Goal: Obtain resource: Download file/media

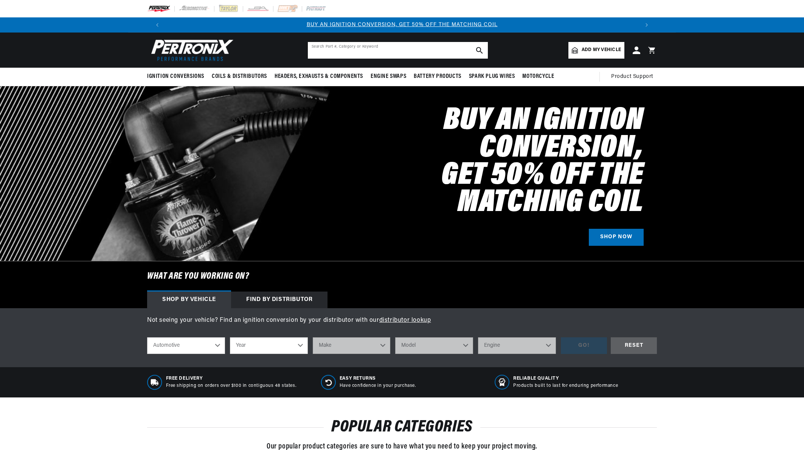
click at [331, 52] on input "text" at bounding box center [398, 50] width 180 height 17
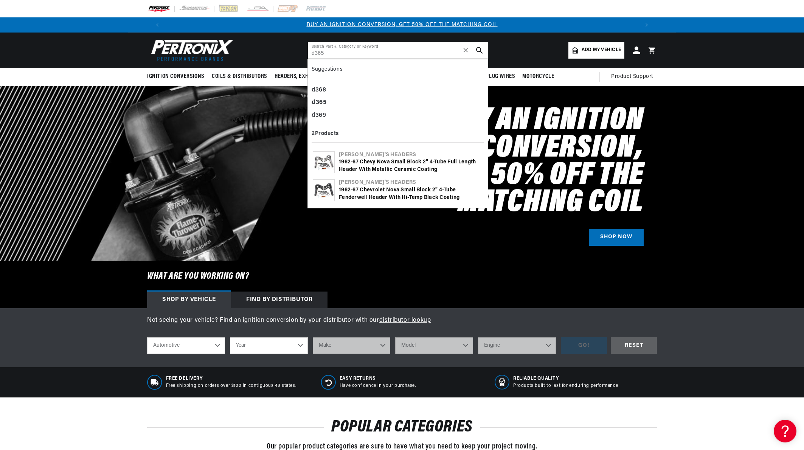
type input "d365"
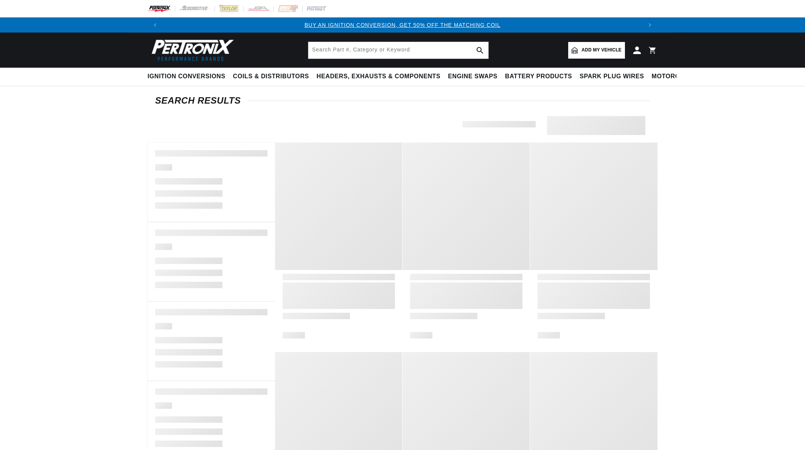
type input "d365"
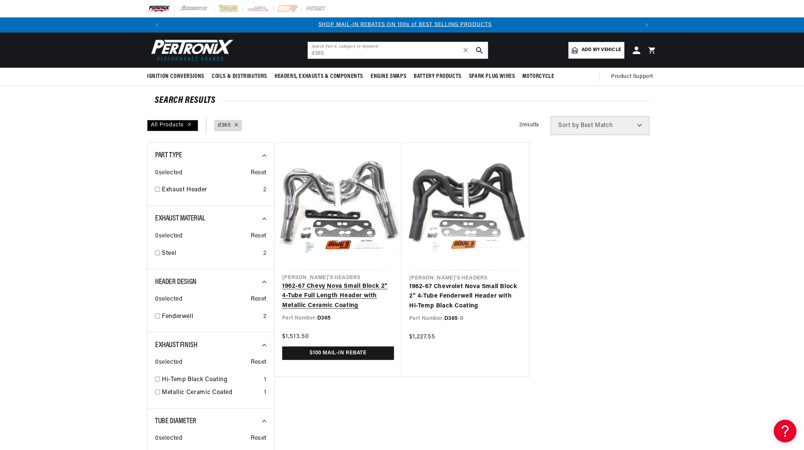
scroll to position [0, 472]
click at [347, 295] on link "1962-67 Chevy Nova Small Block 2" 4-Tube Full Length Header with Metallic Ceram…" at bounding box center [338, 296] width 112 height 29
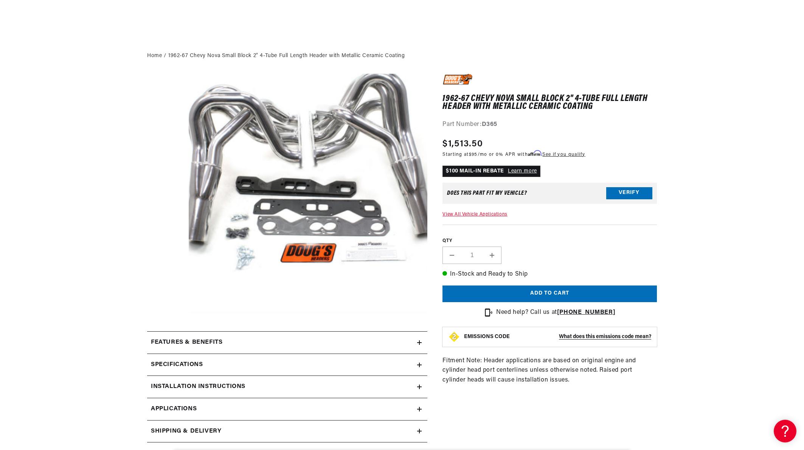
scroll to position [151, 0]
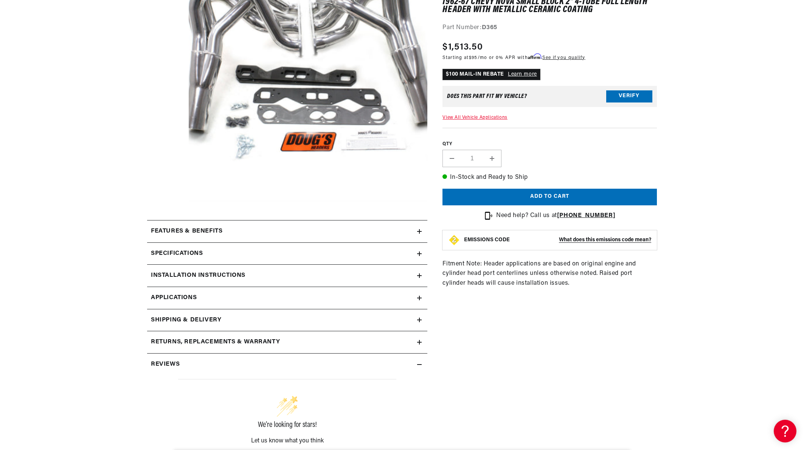
click at [419, 273] on icon at bounding box center [419, 275] width 5 height 5
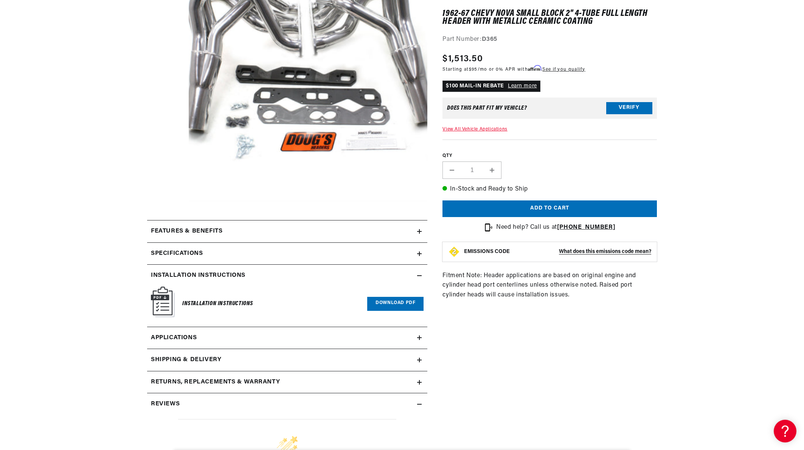
click at [392, 301] on link "Download PDF" at bounding box center [395, 304] width 56 height 14
